Goal: Go to known website: Access a specific website the user already knows

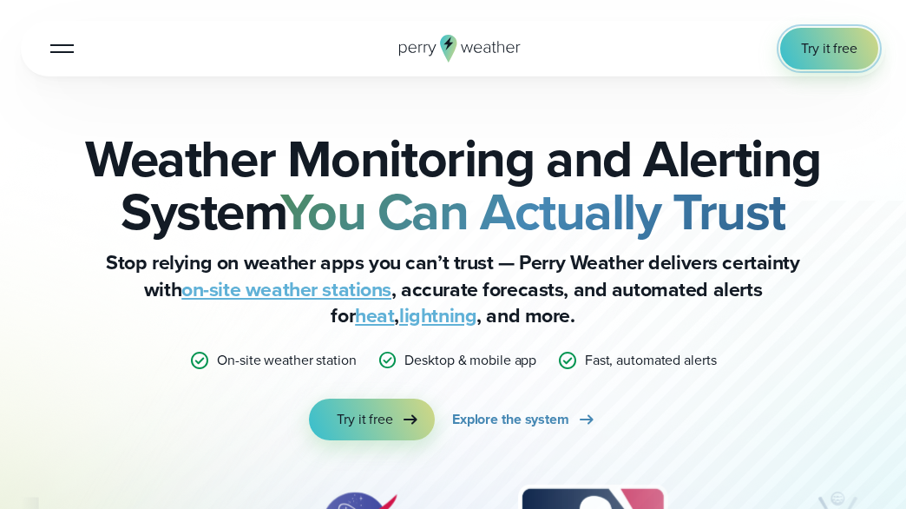
click at [817, 50] on span "Try it free" at bounding box center [829, 48] width 56 height 21
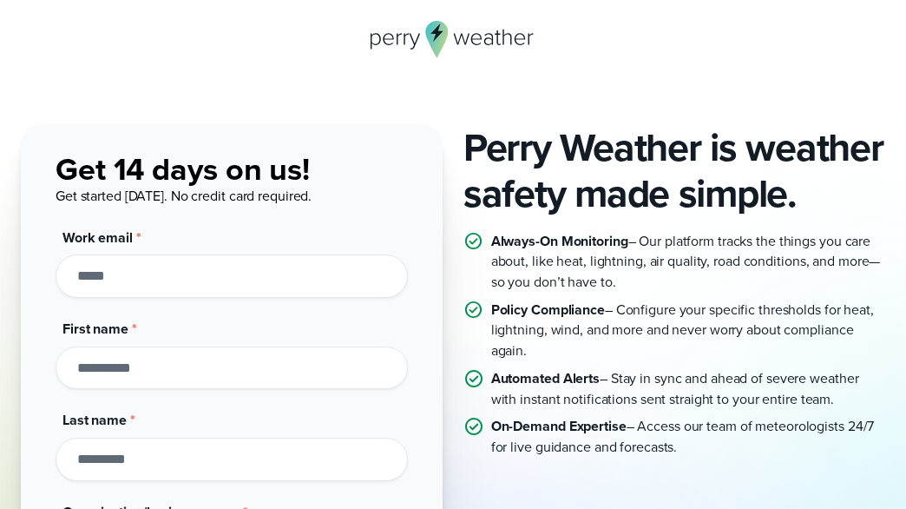
click at [562, 90] on div "Perry Weather is weather safety made simple. Always-On Monitoring – Our platfor…" at bounding box center [453, 471] width 906 height 943
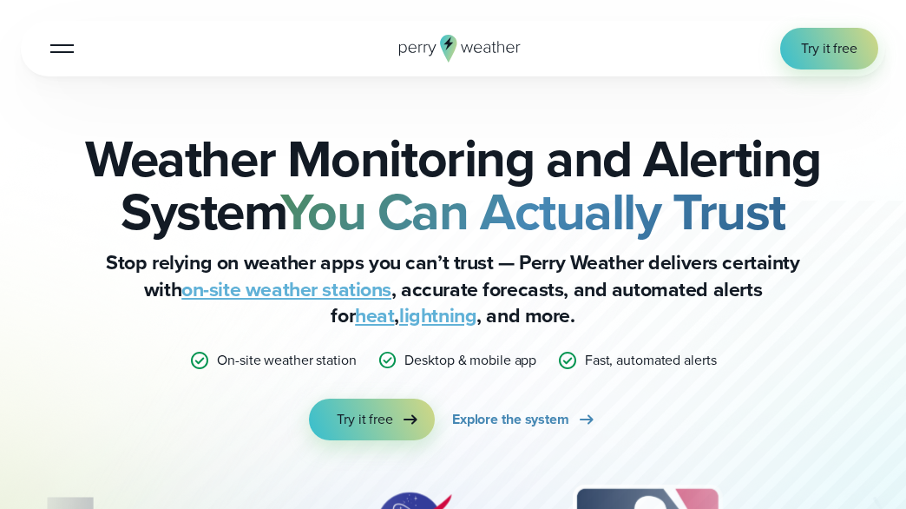
click at [62, 48] on div at bounding box center [61, 49] width 23 height 2
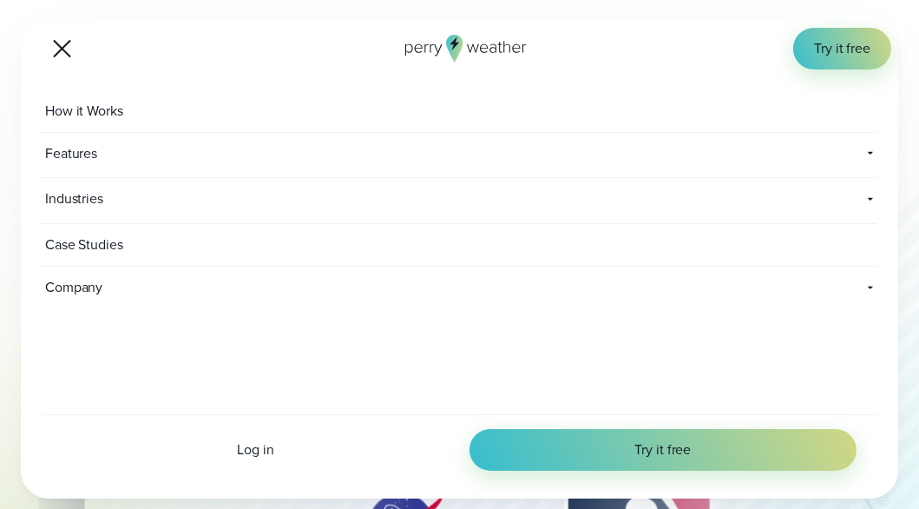
click at [260, 460] on div "Log in Try it free" at bounding box center [460, 452] width 836 height 77
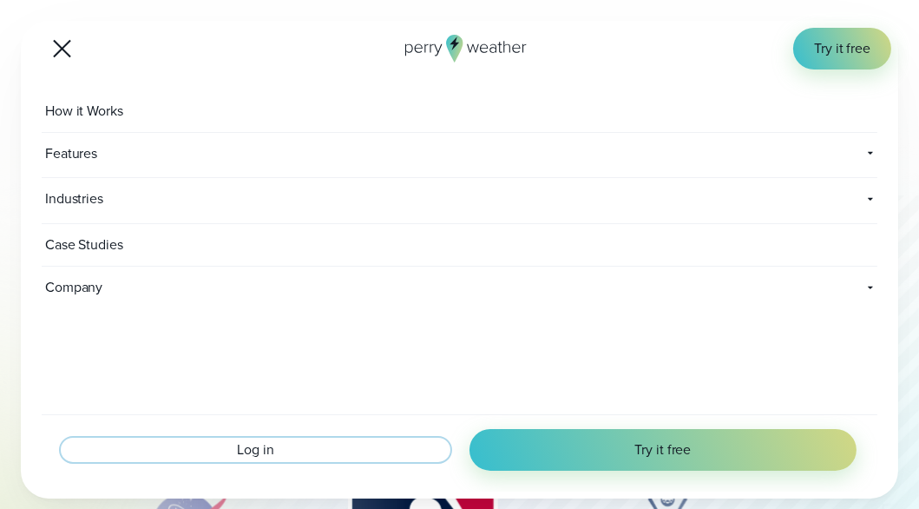
click at [261, 450] on span "Log in" at bounding box center [255, 449] width 36 height 21
